Goal: Ask a question: Seek information or help from site administrators or community

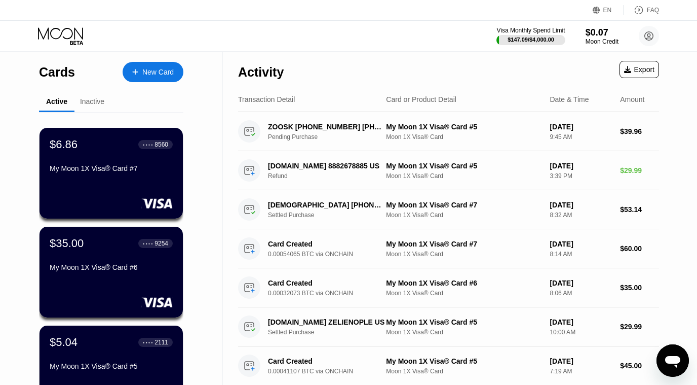
click at [670, 367] on icon "Open messaging window" at bounding box center [673, 360] width 18 height 18
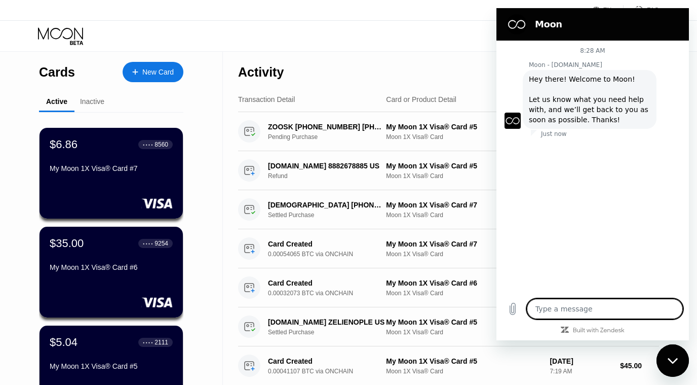
type textarea "x"
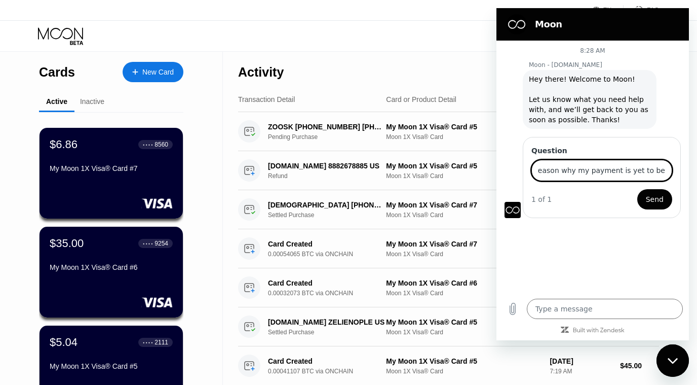
scroll to position [0, 42]
type input "Is there a reason why my payment is yet to be settled?"
click at [637, 189] on button "Send" at bounding box center [654, 199] width 35 height 20
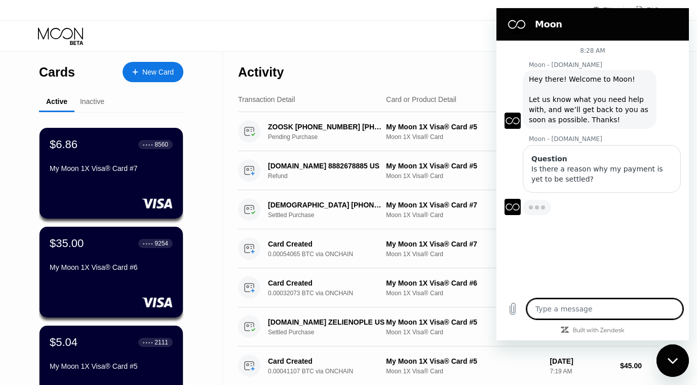
type textarea "x"
type textarea "t"
type textarea "x"
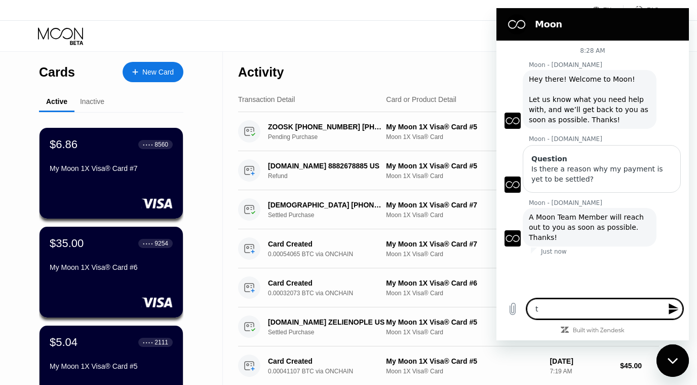
type textarea "th"
type textarea "x"
type textarea "tha"
type textarea "x"
type textarea "than"
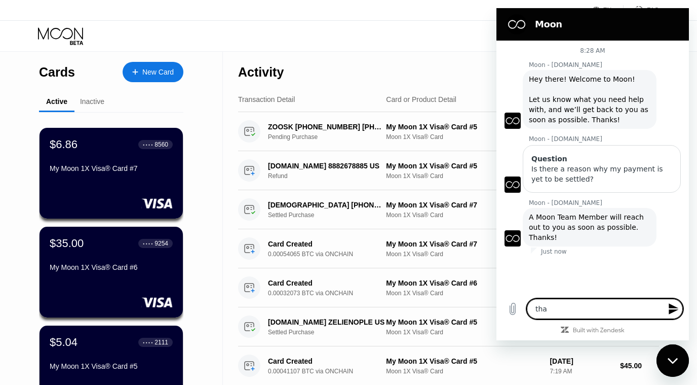
type textarea "x"
type textarea "thank"
type textarea "x"
type textarea "thanks"
type textarea "x"
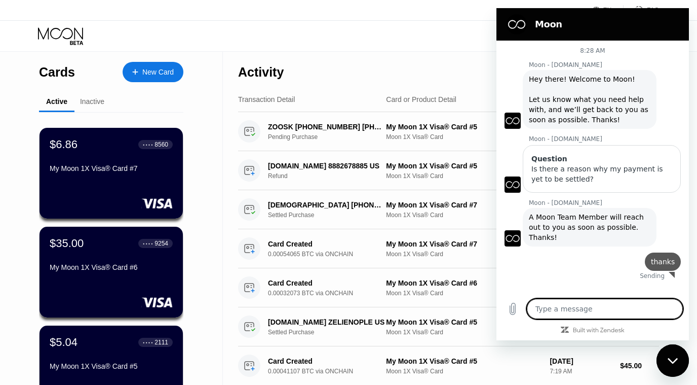
type textarea "x"
click at [325, 34] on div "Visa Monthly Spend Limit $147.09 / $4,000.00 $0.07 Moon Credit [EMAIL_ADDRESS][…" at bounding box center [348, 36] width 697 height 30
